Goal: Task Accomplishment & Management: Manage account settings

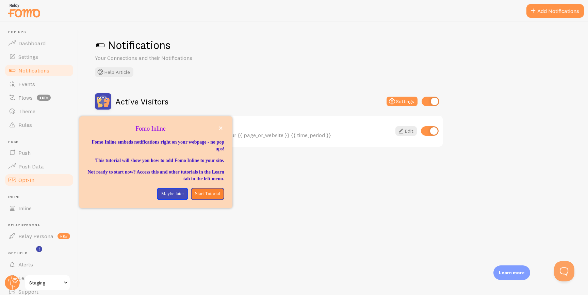
scroll to position [28, 0]
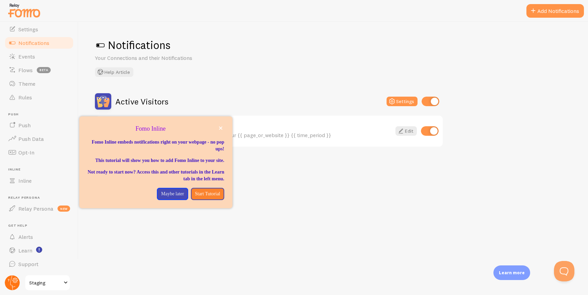
click at [15, 281] on icon at bounding box center [15, 280] width 2 height 2
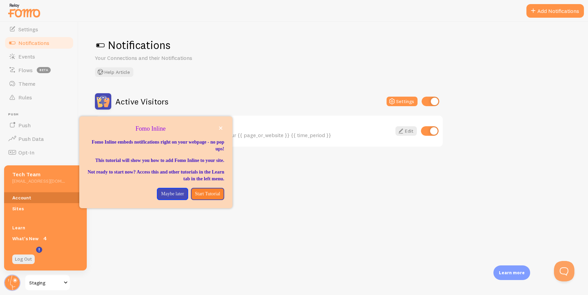
click at [40, 200] on link "Account" at bounding box center [45, 197] width 83 height 11
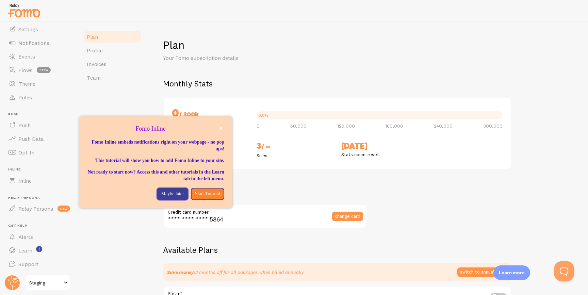
click at [173, 197] on p "Maybe later" at bounding box center [172, 193] width 23 height 7
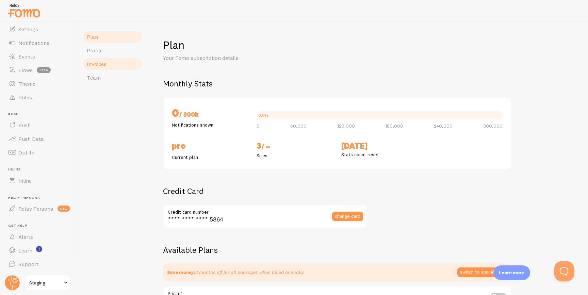
click at [110, 65] on link "Invoices" at bounding box center [113, 64] width 60 height 14
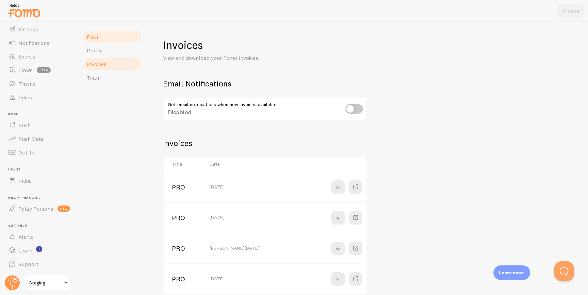
click at [107, 42] on link "Plan" at bounding box center [113, 37] width 60 height 14
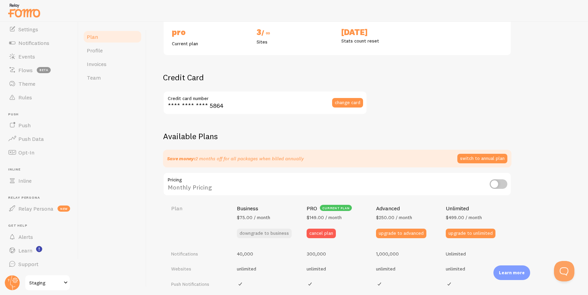
scroll to position [116, 0]
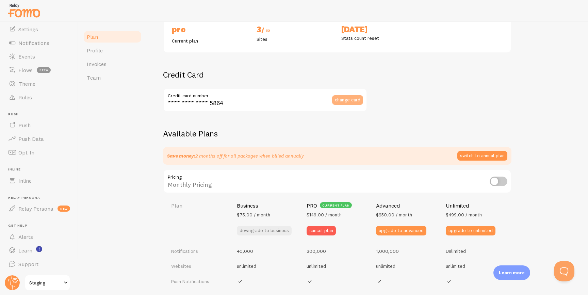
click at [341, 100] on span "change card" at bounding box center [348, 99] width 26 height 5
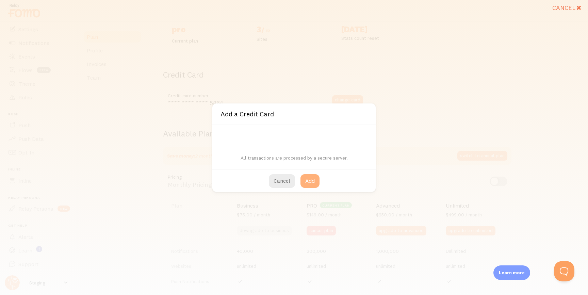
click at [310, 181] on button "Add" at bounding box center [309, 181] width 19 height 14
type input "**** **** **** 3717"
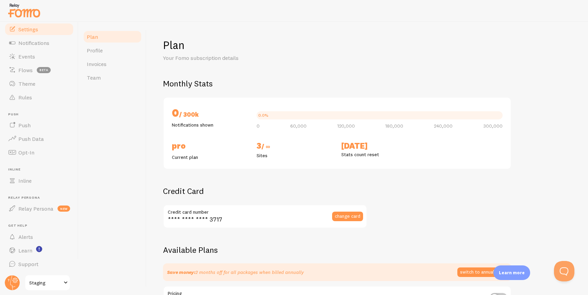
scroll to position [0, 0]
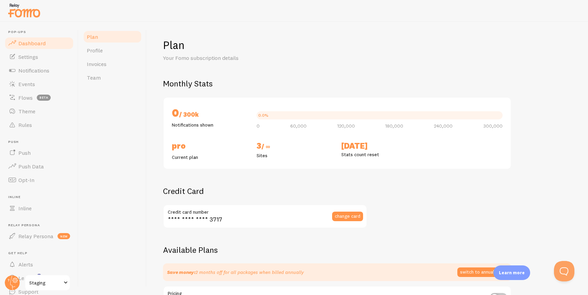
click at [31, 43] on span "Dashboard" at bounding box center [31, 43] width 27 height 7
